Goal: Task Accomplishment & Management: Use online tool/utility

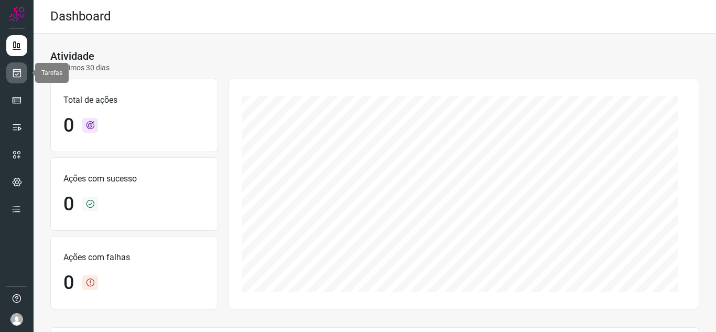
drag, startPoint x: 16, startPoint y: 71, endPoint x: 23, endPoint y: 67, distance: 8.5
click at [16, 71] on icon at bounding box center [17, 73] width 11 height 10
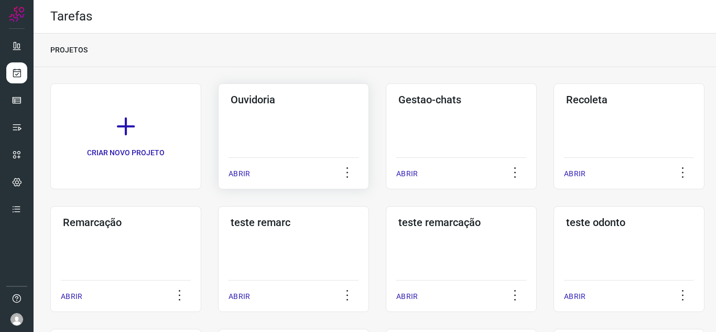
click at [246, 172] on p "ABRIR" at bounding box center [238, 173] width 21 height 11
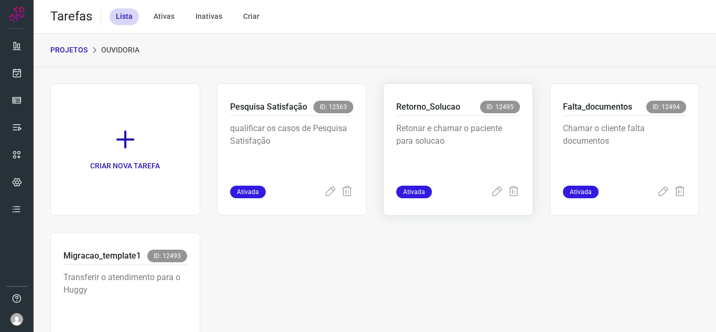
click at [486, 182] on div "Retonar e chamar o paciente para solucao" at bounding box center [458, 151] width 124 height 70
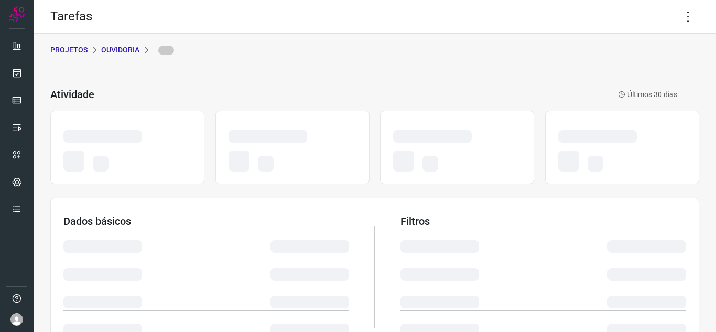
scroll to position [228, 0]
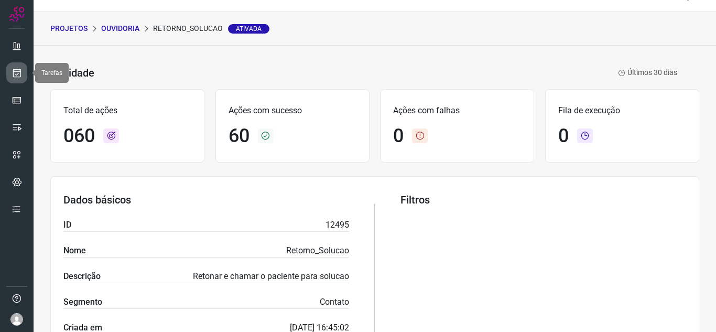
click at [17, 69] on icon at bounding box center [17, 73] width 11 height 10
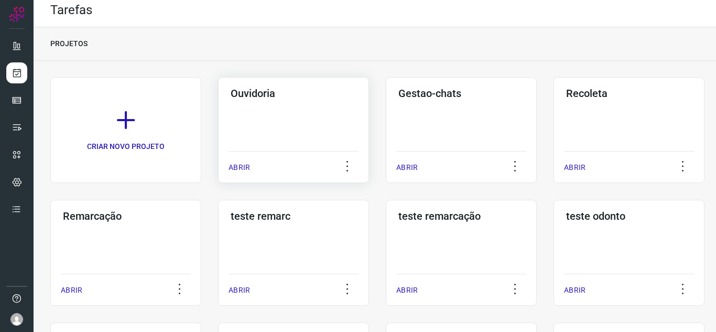
click at [253, 162] on div "ABRIR" at bounding box center [293, 164] width 130 height 26
click at [231, 165] on p "ABRIR" at bounding box center [238, 167] width 21 height 11
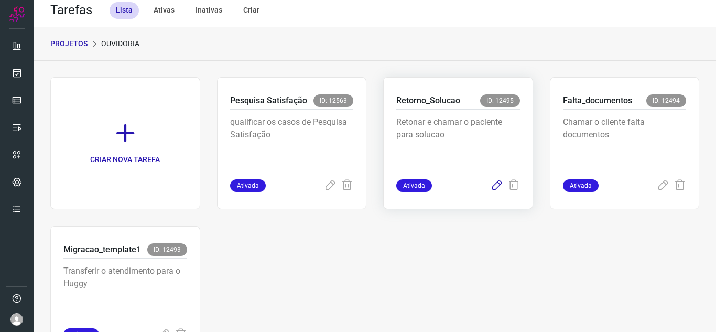
click at [491, 182] on icon at bounding box center [497, 185] width 13 height 13
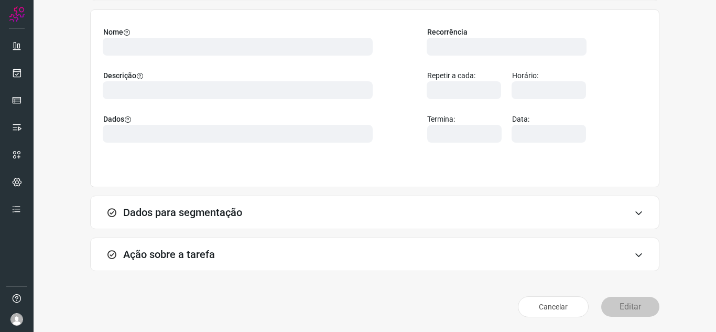
scroll to position [78, 0]
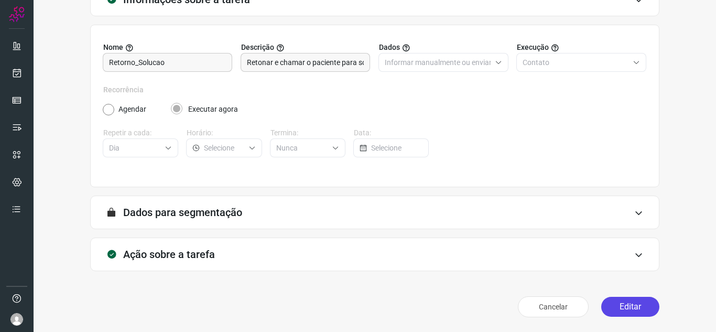
click at [632, 300] on button "Editar" at bounding box center [630, 307] width 58 height 20
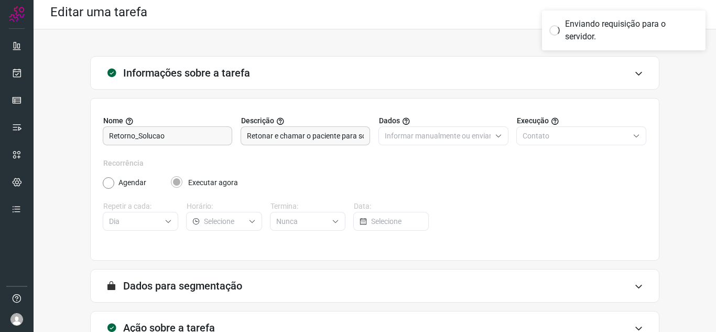
scroll to position [0, 0]
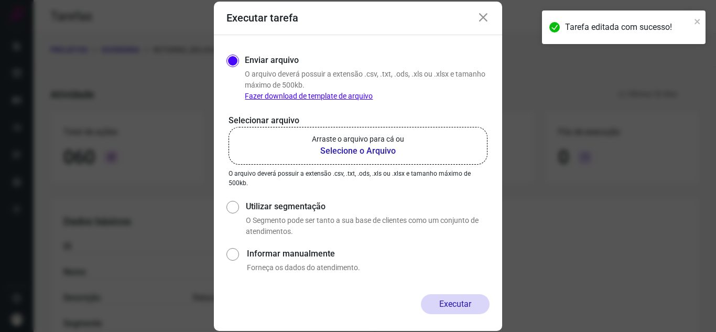
click at [411, 136] on label "Arraste o arquivo para cá ou Selecione o Arquivo" at bounding box center [357, 146] width 259 height 38
click at [0, 0] on input "Arraste o arquivo para cá ou Selecione o Arquivo" at bounding box center [0, 0] width 0 height 0
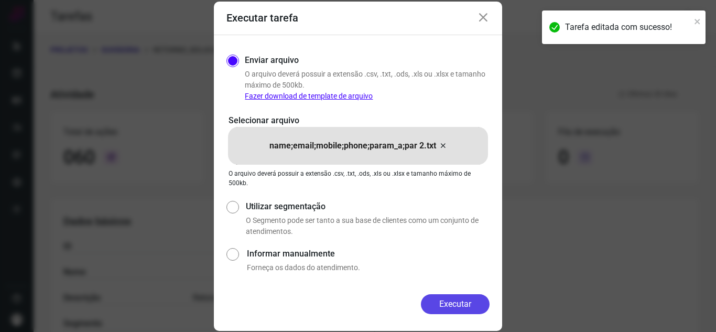
click at [473, 300] on button "Executar" at bounding box center [455, 304] width 69 height 20
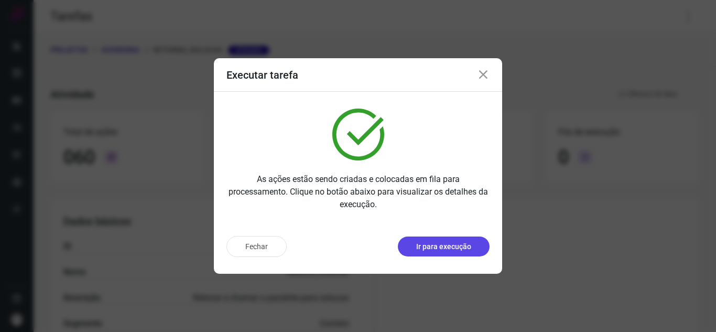
click at [473, 248] on button "Ir para execução" at bounding box center [444, 246] width 92 height 20
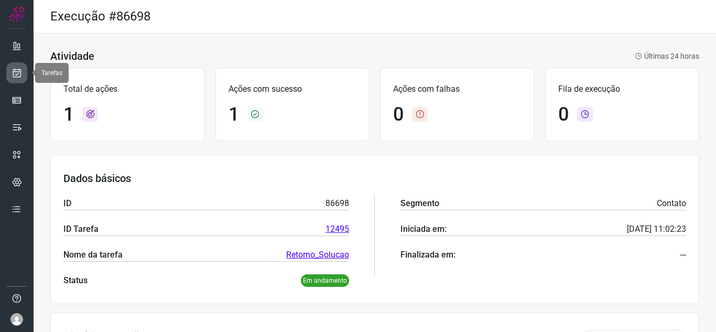
click at [17, 74] on icon at bounding box center [17, 73] width 11 height 10
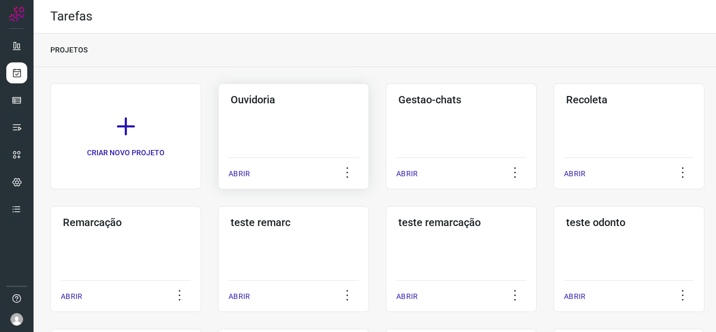
click at [238, 181] on div "ABRIR" at bounding box center [293, 170] width 130 height 26
click at [234, 176] on p "ABRIR" at bounding box center [238, 173] width 21 height 11
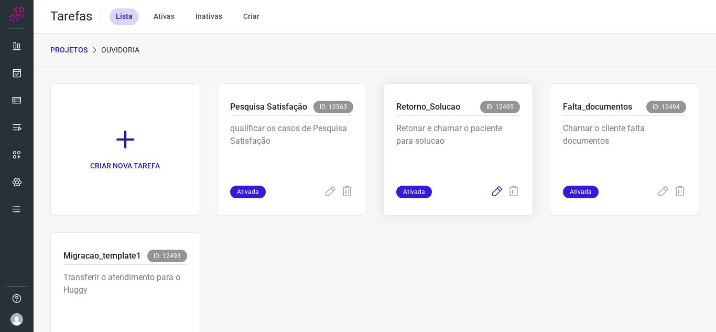
click at [492, 194] on icon at bounding box center [497, 192] width 13 height 13
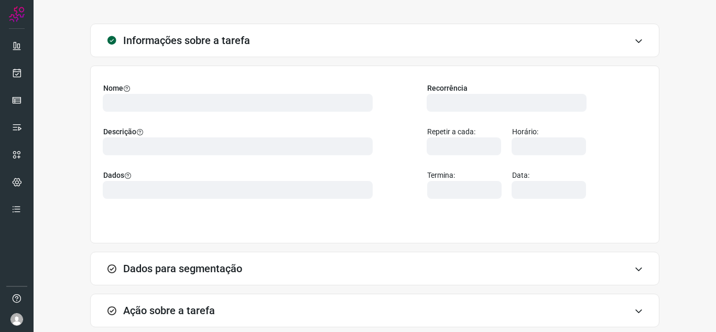
scroll to position [78, 0]
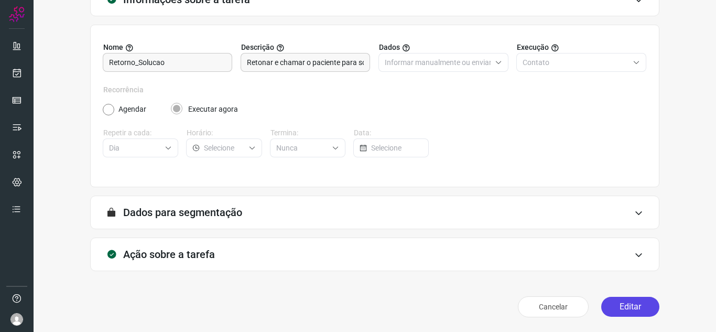
click at [617, 314] on button "Editar" at bounding box center [630, 307] width 58 height 20
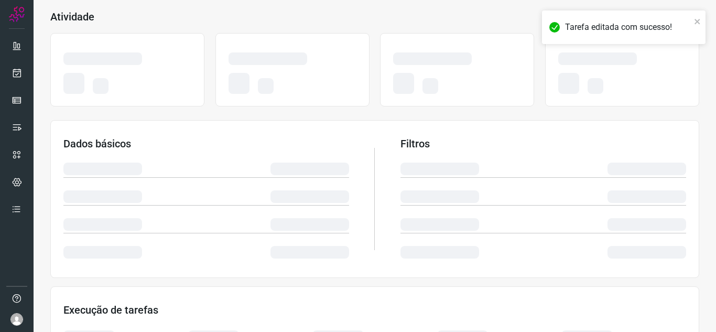
scroll to position [228, 0]
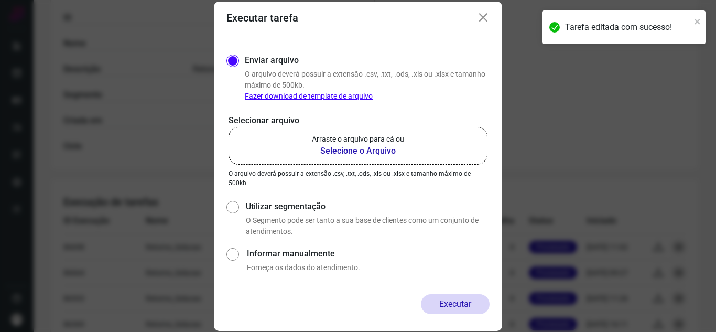
click at [342, 144] on p "Arraste o arquivo para cá ou" at bounding box center [358, 139] width 92 height 11
click at [0, 0] on input "Arraste o arquivo para cá ou Selecione o Arquivo" at bounding box center [0, 0] width 0 height 0
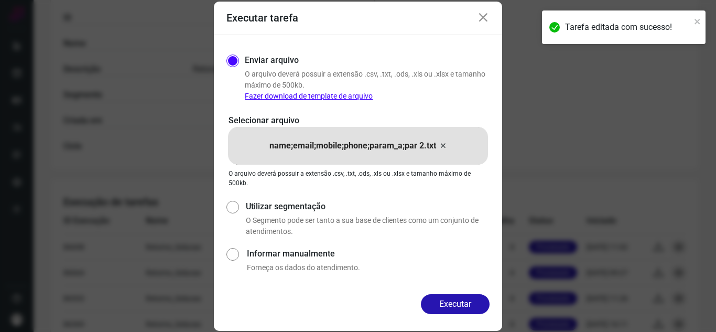
drag, startPoint x: 442, startPoint y: 307, endPoint x: 451, endPoint y: 296, distance: 13.8
click at [442, 307] on button "Executar" at bounding box center [455, 304] width 69 height 20
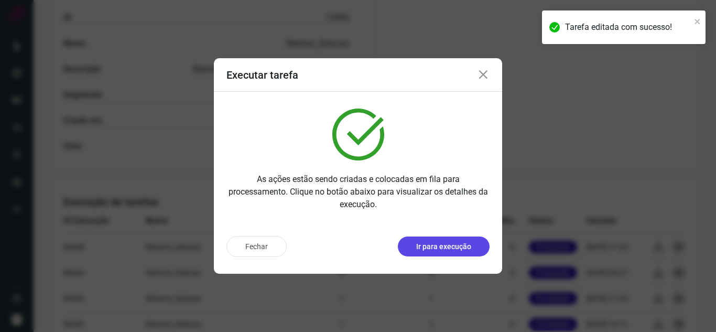
click at [472, 251] on button "Ir para execução" at bounding box center [444, 246] width 92 height 20
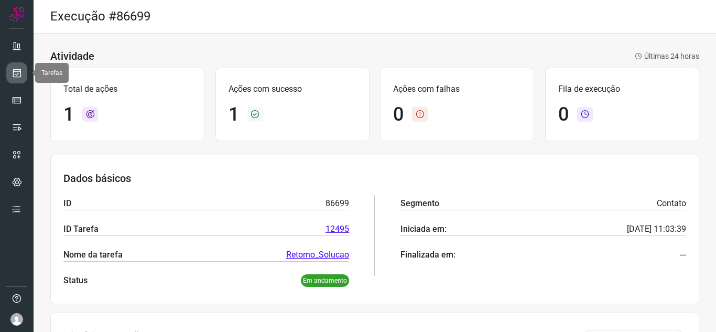
click at [13, 74] on icon at bounding box center [17, 73] width 11 height 10
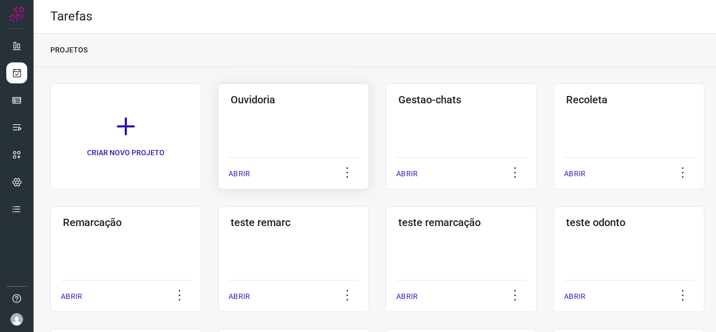
click at [233, 177] on p "ABRIR" at bounding box center [238, 173] width 21 height 11
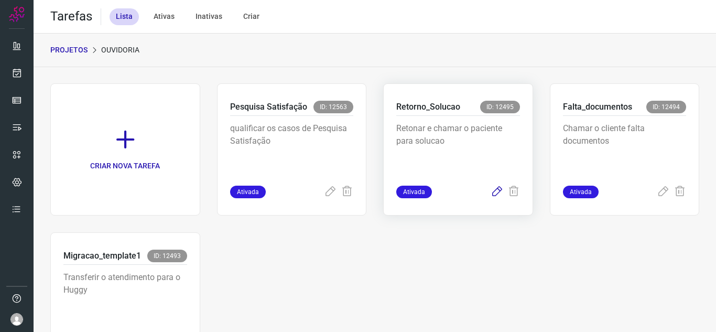
click at [491, 192] on icon at bounding box center [497, 192] width 13 height 13
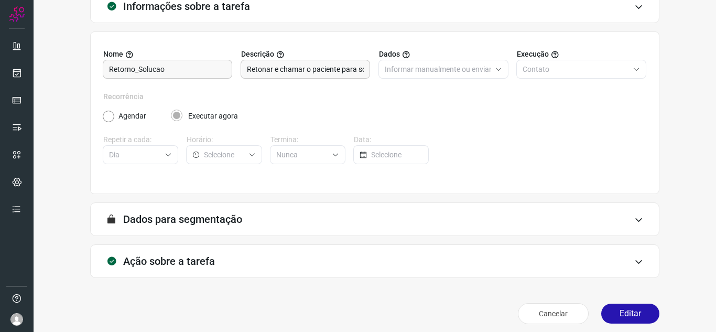
scroll to position [78, 0]
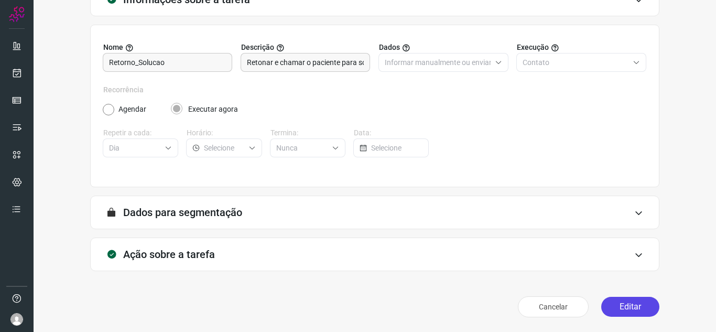
click at [612, 311] on button "Editar" at bounding box center [630, 307] width 58 height 20
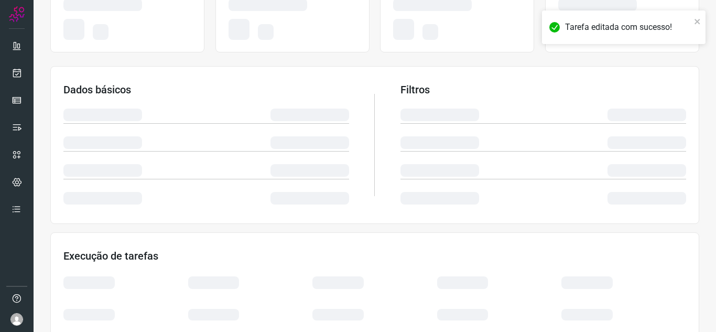
scroll to position [228, 0]
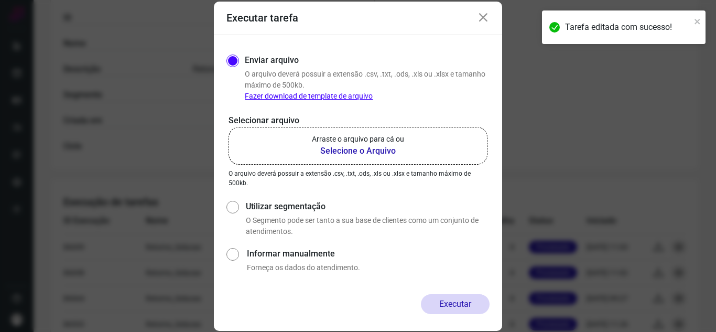
click at [466, 150] on label "Arraste o arquivo para cá ou Selecione o Arquivo" at bounding box center [357, 146] width 259 height 38
click at [0, 0] on input "Arraste o arquivo para cá ou Selecione o Arquivo" at bounding box center [0, 0] width 0 height 0
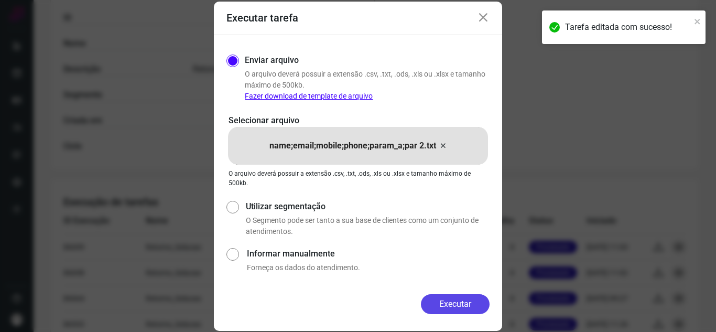
click at [474, 299] on button "Executar" at bounding box center [455, 304] width 69 height 20
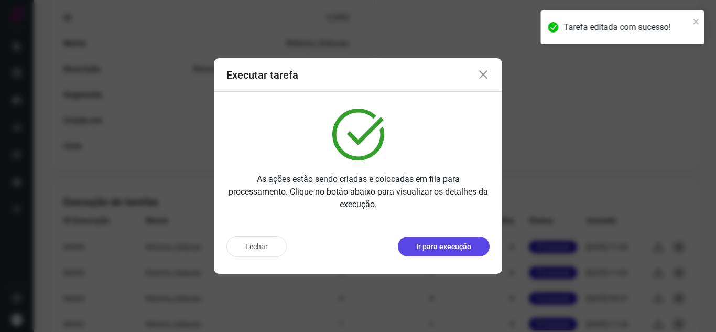
click at [469, 239] on button "Ir para execução" at bounding box center [444, 246] width 92 height 20
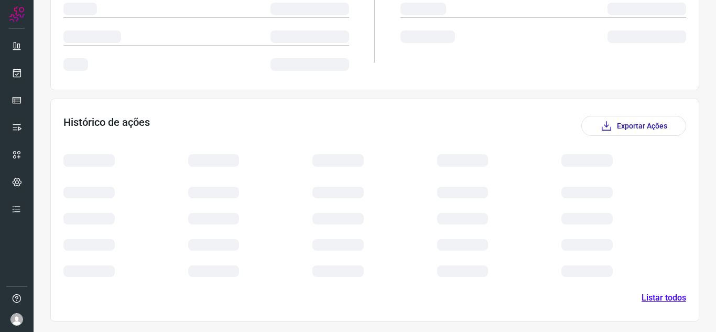
scroll to position [126, 0]
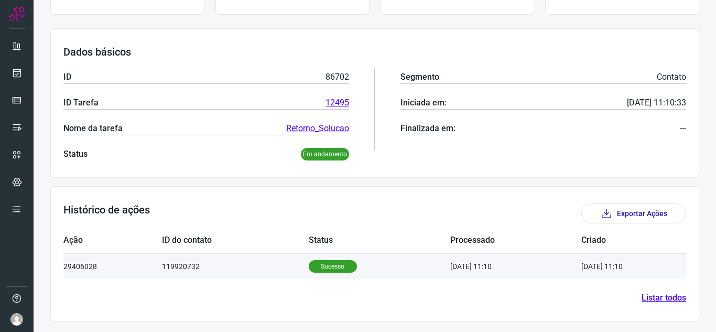
click at [590, 260] on td "[DATE] 11:10" at bounding box center [617, 266] width 73 height 26
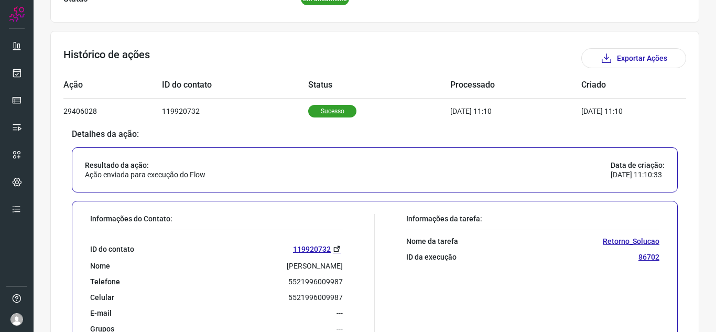
scroll to position [275, 0]
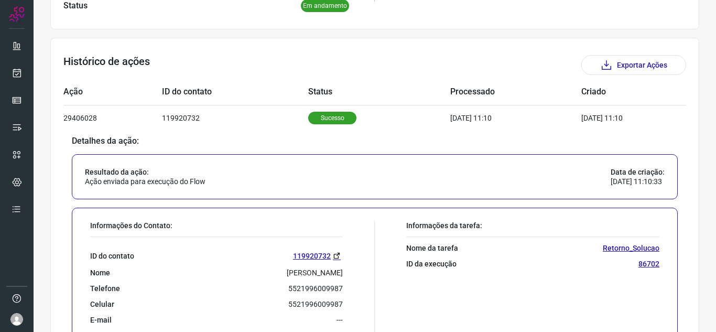
click at [23, 75] on link at bounding box center [16, 72] width 21 height 21
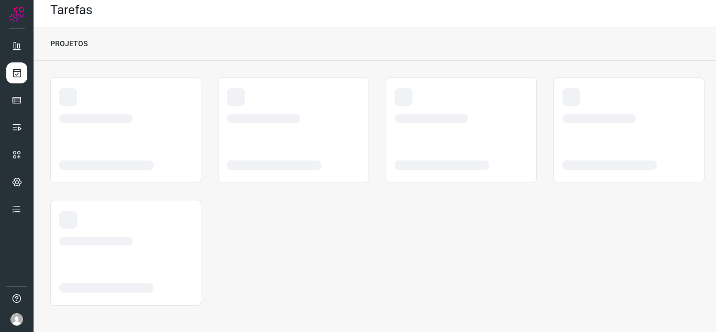
scroll to position [6, 0]
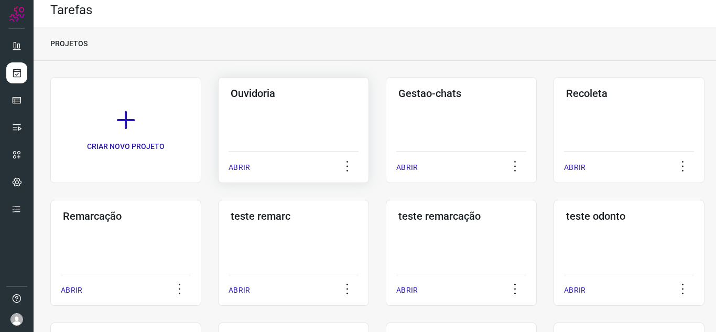
click at [236, 164] on p "ABRIR" at bounding box center [238, 167] width 21 height 11
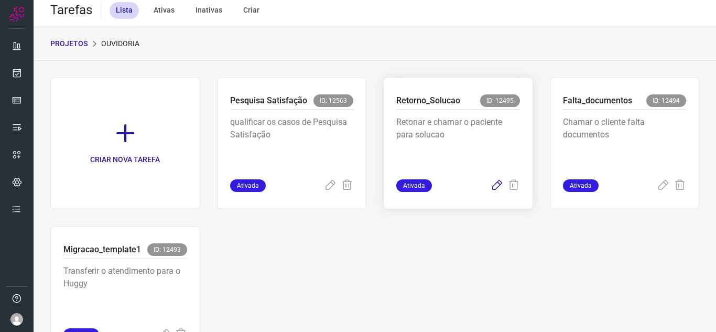
click at [491, 187] on icon at bounding box center [497, 185] width 13 height 13
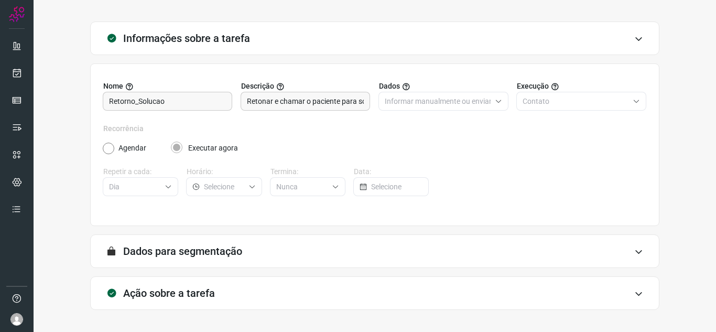
scroll to position [78, 0]
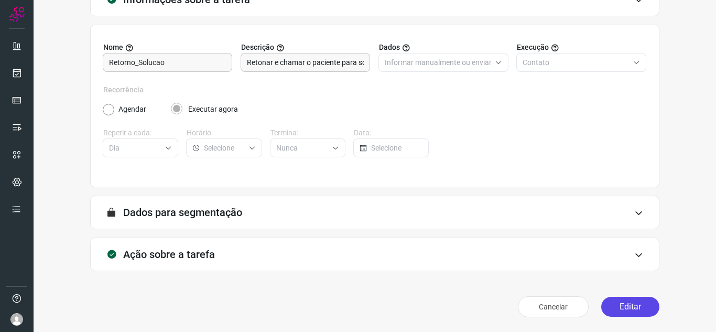
click at [629, 301] on button "Editar" at bounding box center [630, 307] width 58 height 20
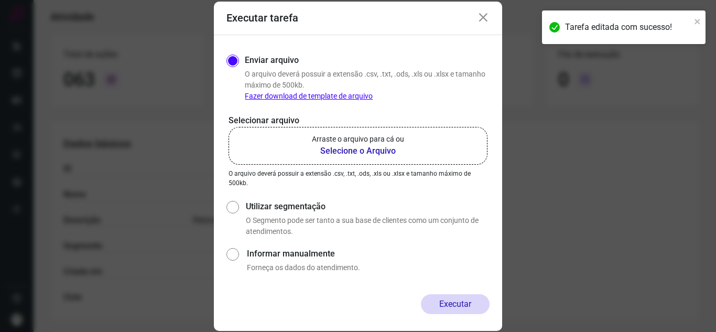
click at [349, 159] on label "Arraste o arquivo para cá ou Selecione o Arquivo" at bounding box center [357, 146] width 259 height 38
click at [0, 0] on input "Arraste o arquivo para cá ou Selecione o Arquivo" at bounding box center [0, 0] width 0 height 0
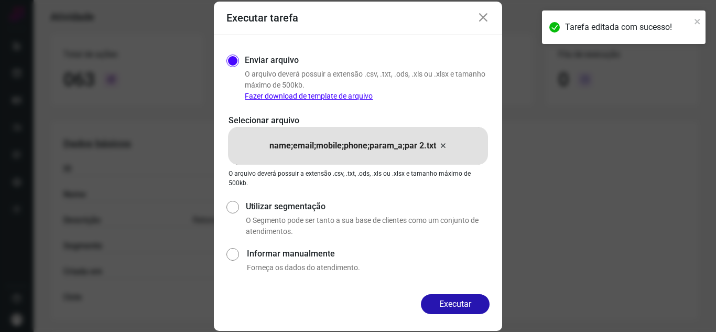
click at [467, 304] on button "Executar" at bounding box center [455, 304] width 69 height 20
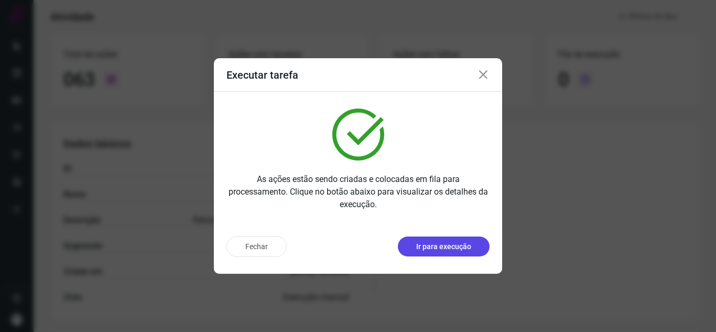
click at [468, 253] on button "Ir para execução" at bounding box center [444, 246] width 92 height 20
